Goal: Information Seeking & Learning: Learn about a topic

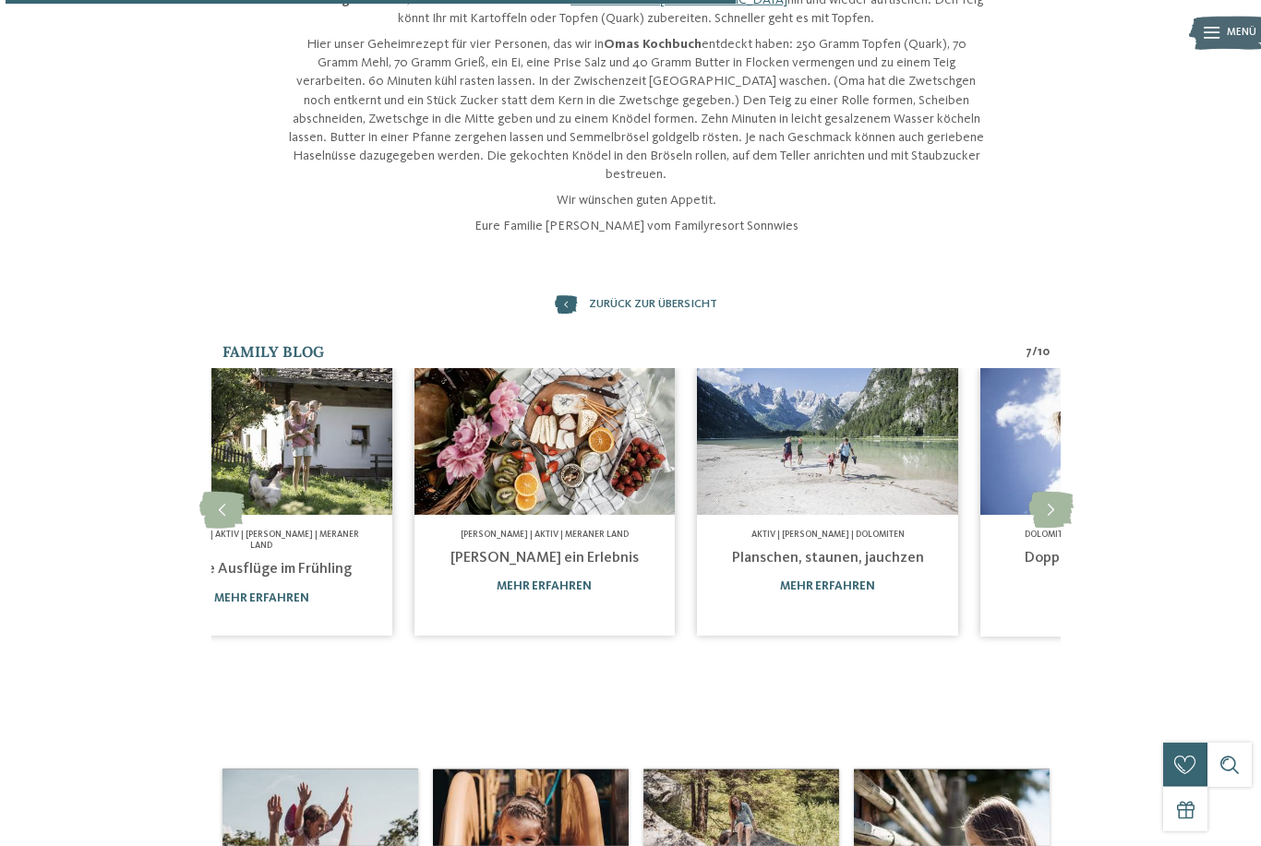
scroll to position [518, 0]
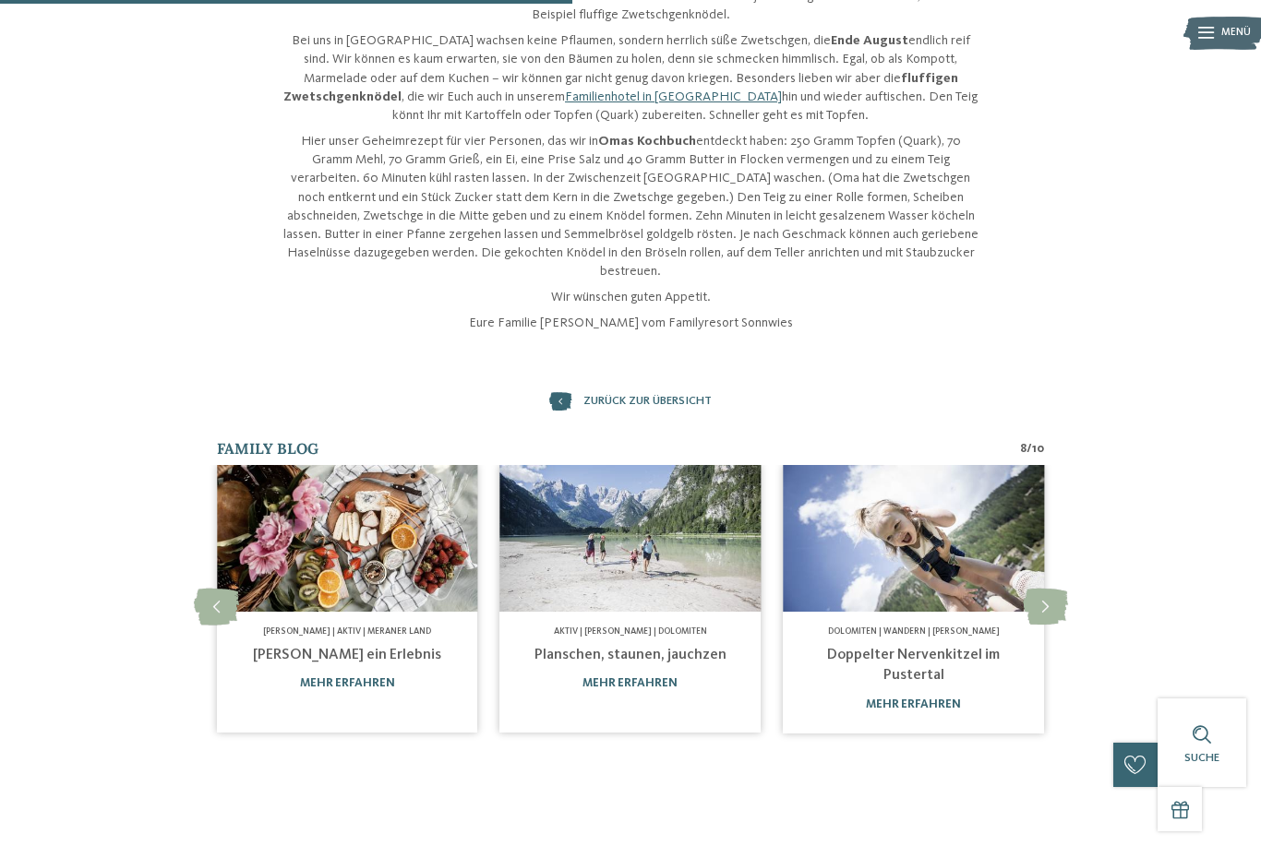
click at [619, 678] on link "mehr erfahren" at bounding box center [629, 684] width 95 height 12
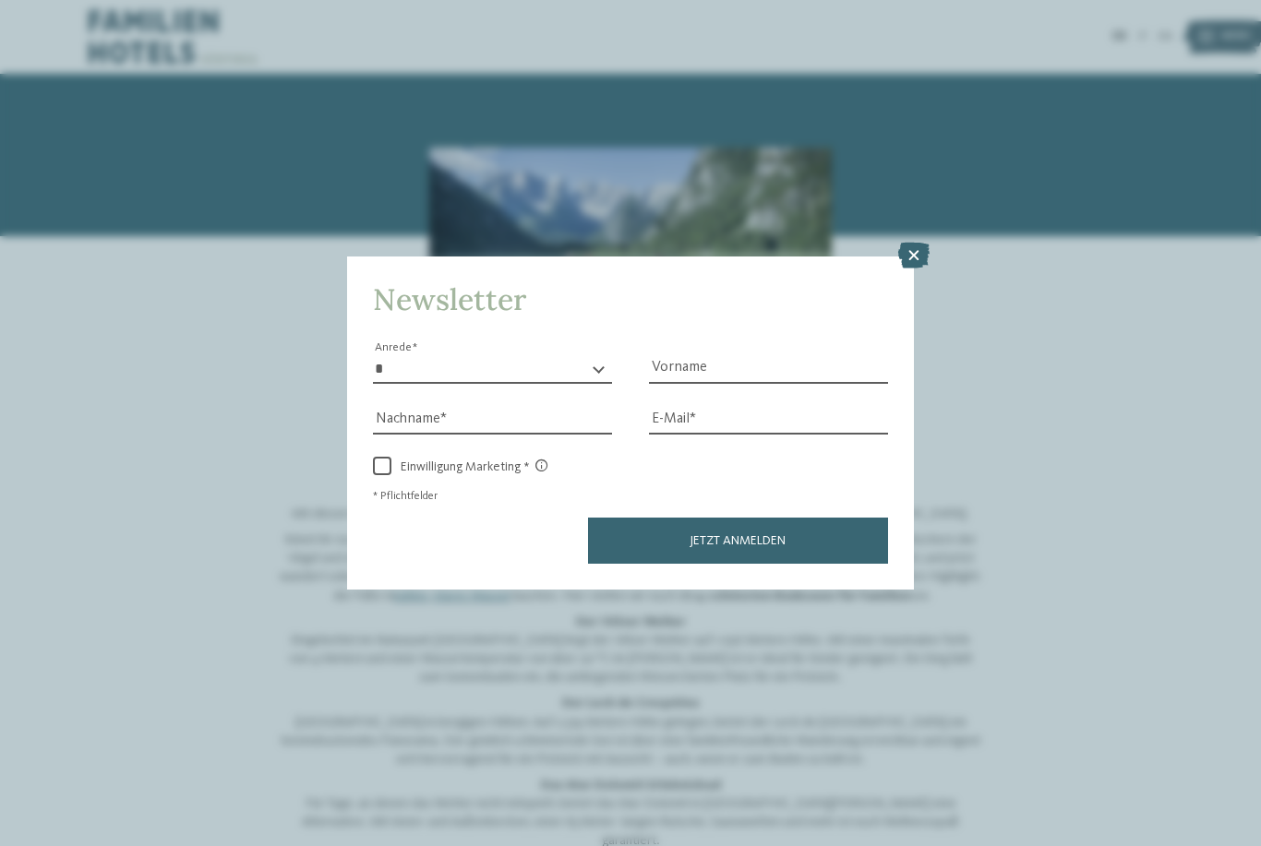
click at [899, 243] on div at bounding box center [913, 257] width 31 height 28
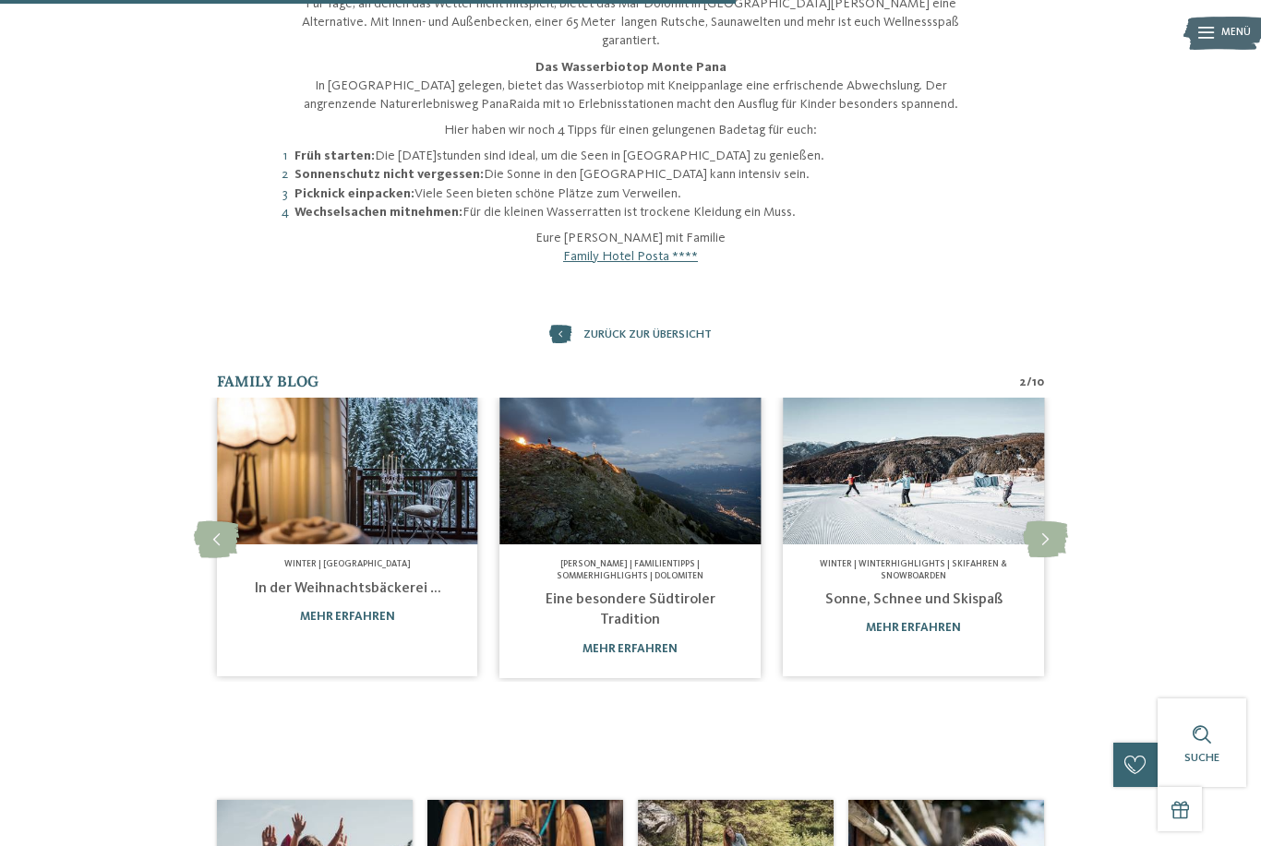
scroll to position [801, 0]
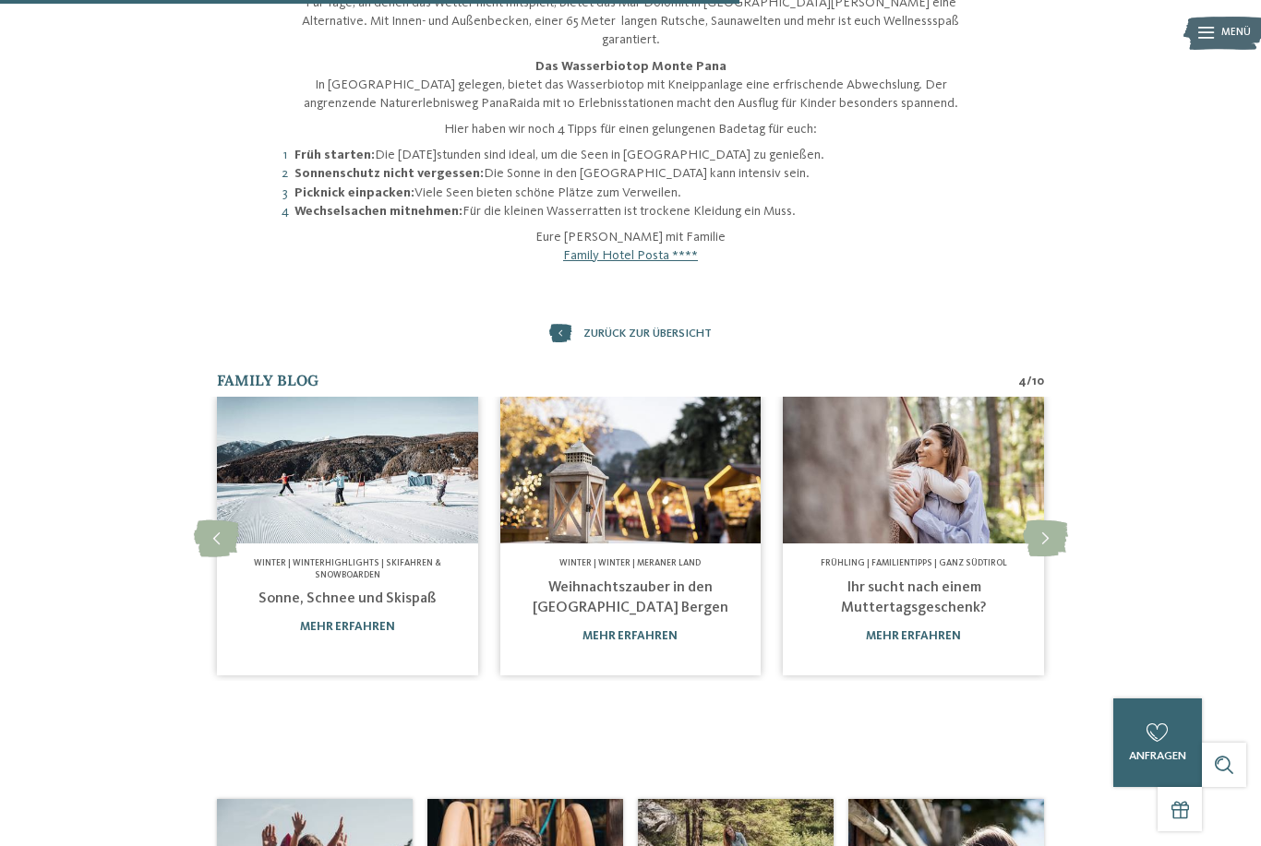
click at [597, 630] on link "mehr erfahren" at bounding box center [629, 636] width 95 height 12
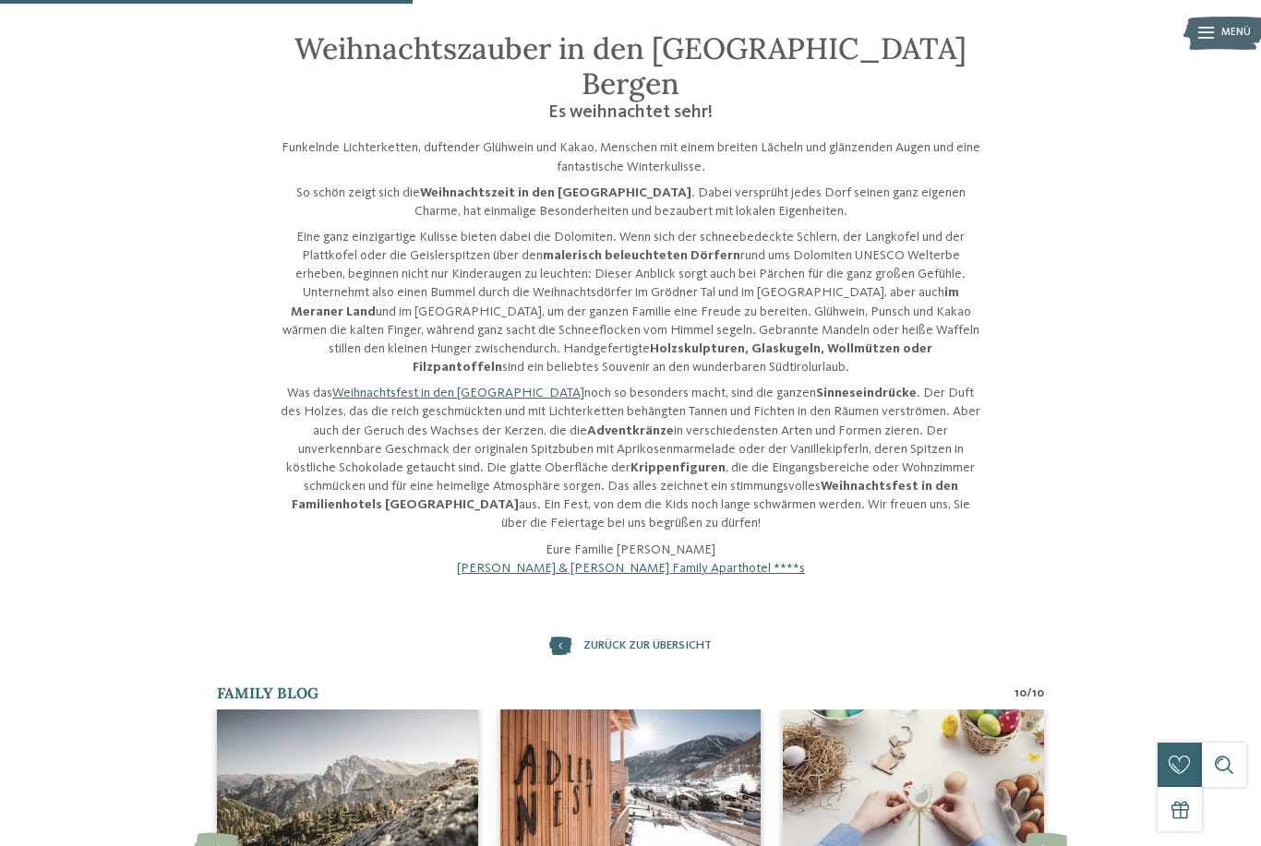
scroll to position [404, 0]
